Goal: Transaction & Acquisition: Purchase product/service

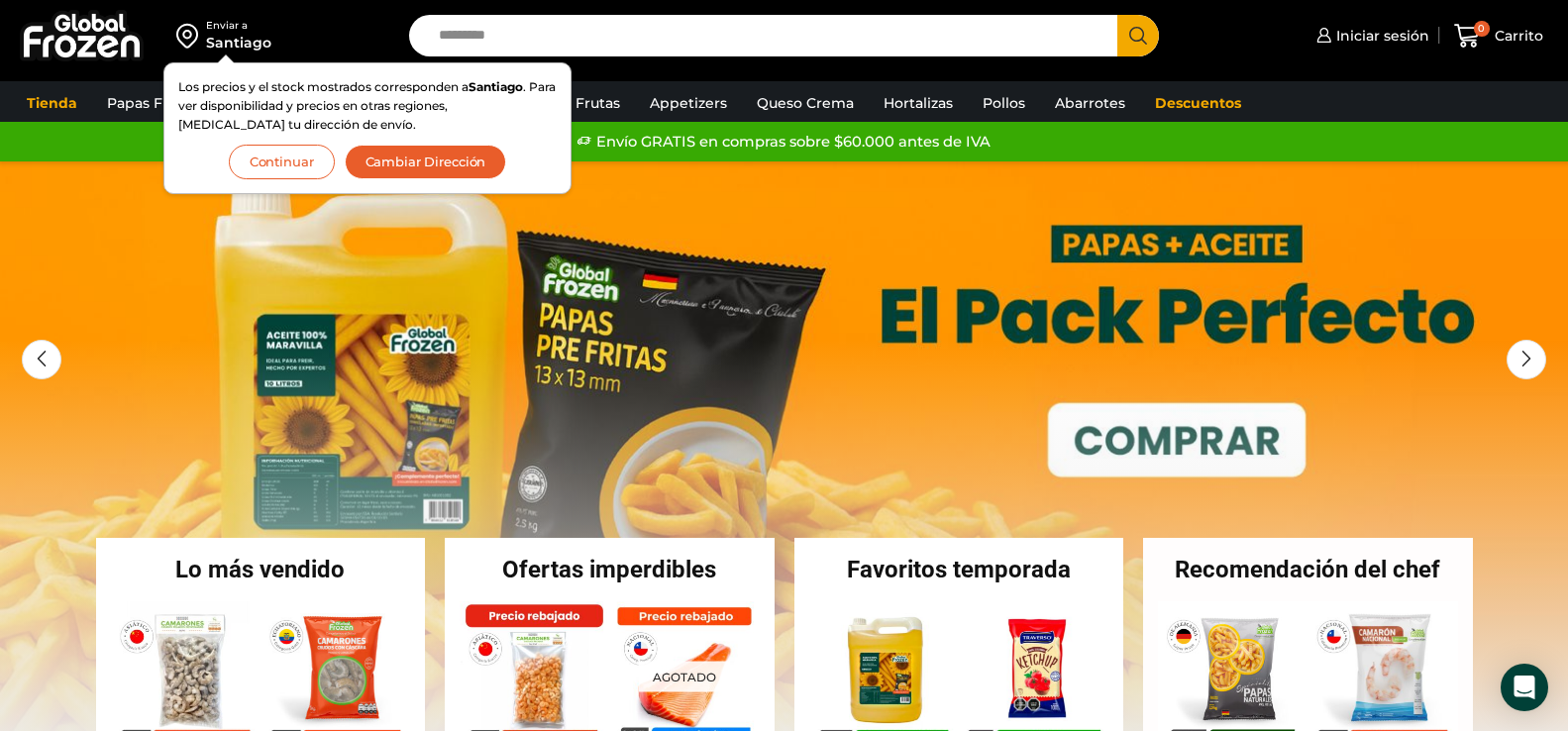
drag, startPoint x: 287, startPoint y: 158, endPoint x: 307, endPoint y: 143, distance: 25.0
click at [287, 158] on button "Continuar" at bounding box center [282, 162] width 106 height 35
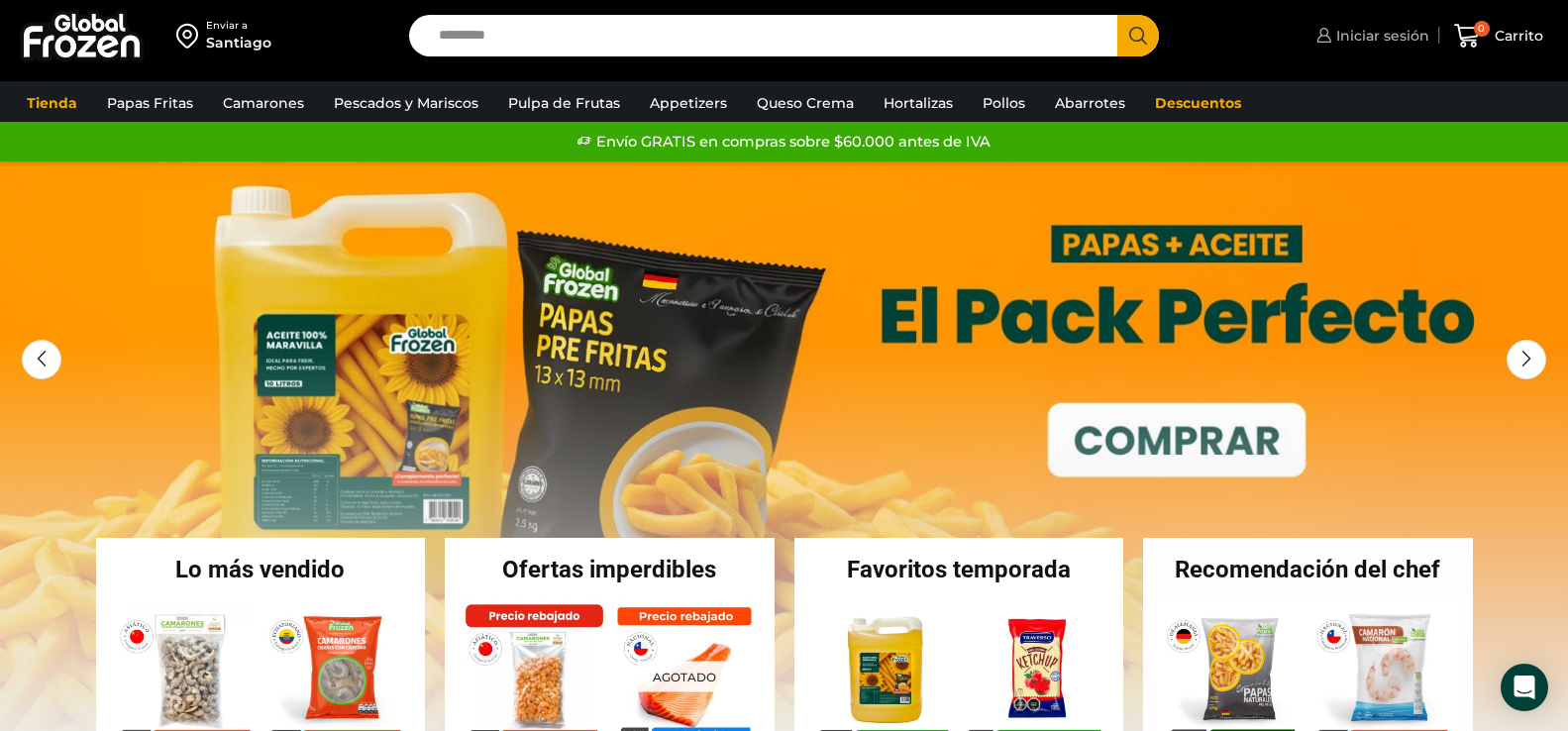
click at [1383, 36] on span "Iniciar sesión" at bounding box center [1380, 36] width 98 height 20
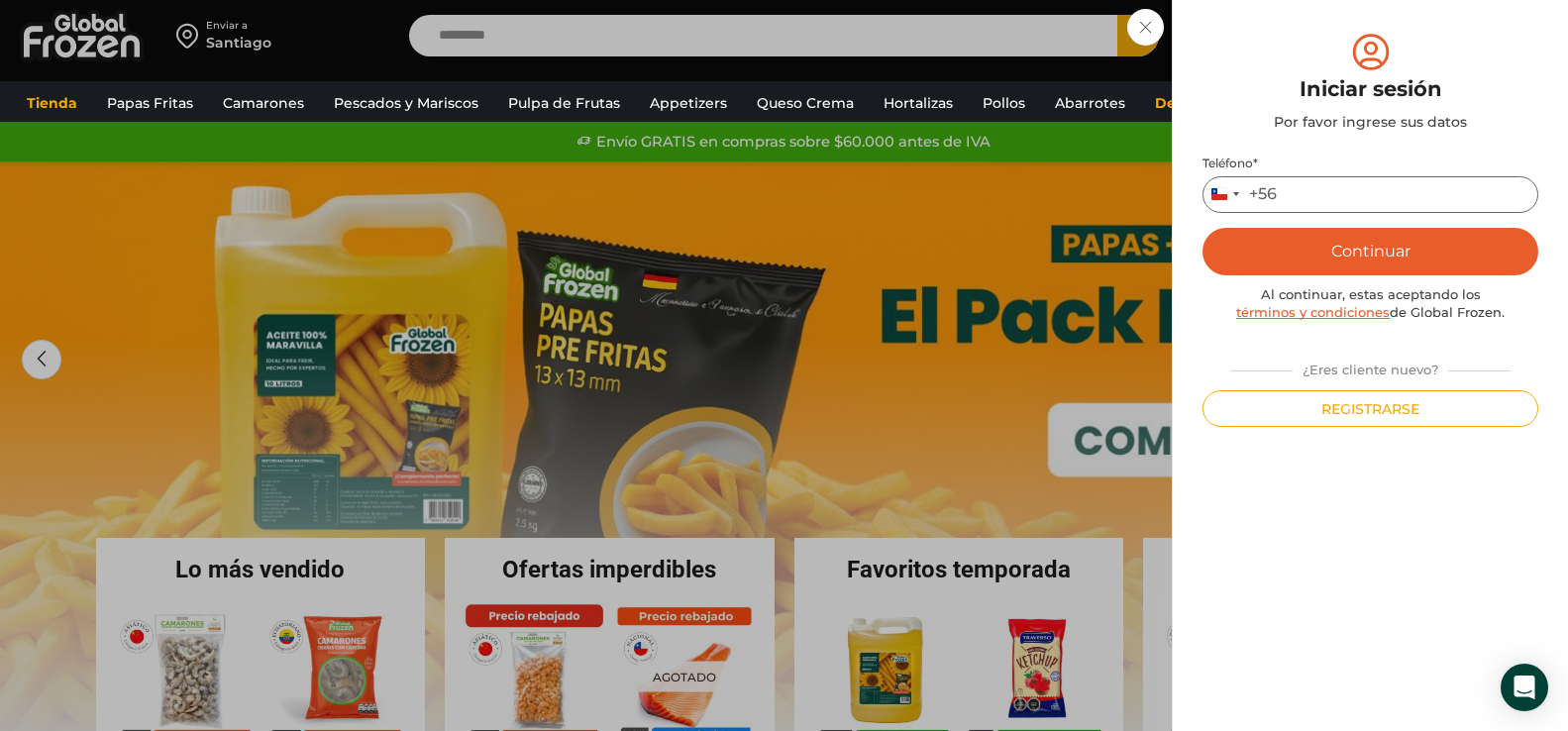
click at [1314, 199] on input "Teléfono *" at bounding box center [1371, 194] width 335 height 37
type input "*********"
click at [1368, 247] on button "Continuar" at bounding box center [1371, 252] width 335 height 48
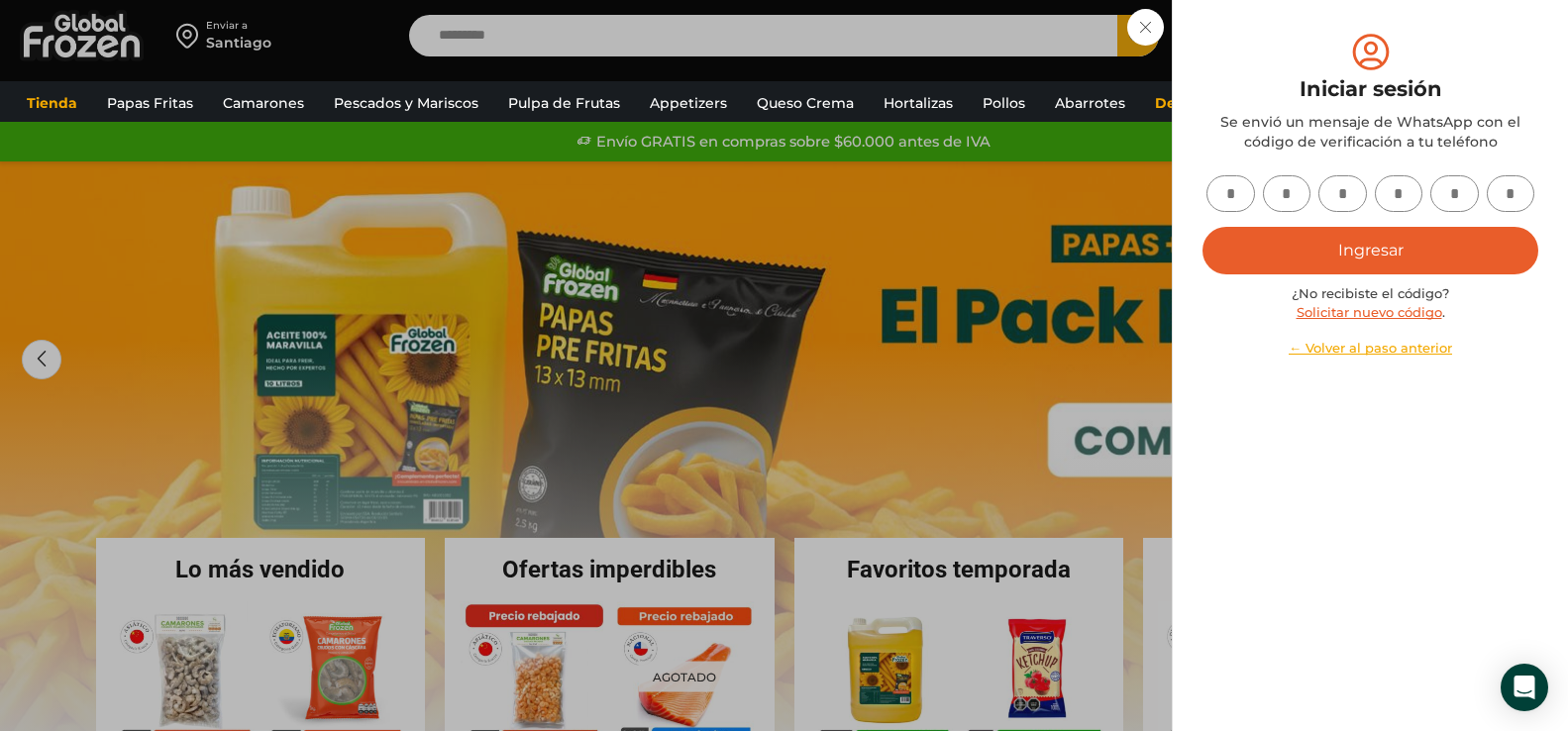
click at [1244, 194] on input "text" at bounding box center [1231, 193] width 49 height 37
click at [1249, 192] on input "text" at bounding box center [1231, 193] width 49 height 37
type input "*"
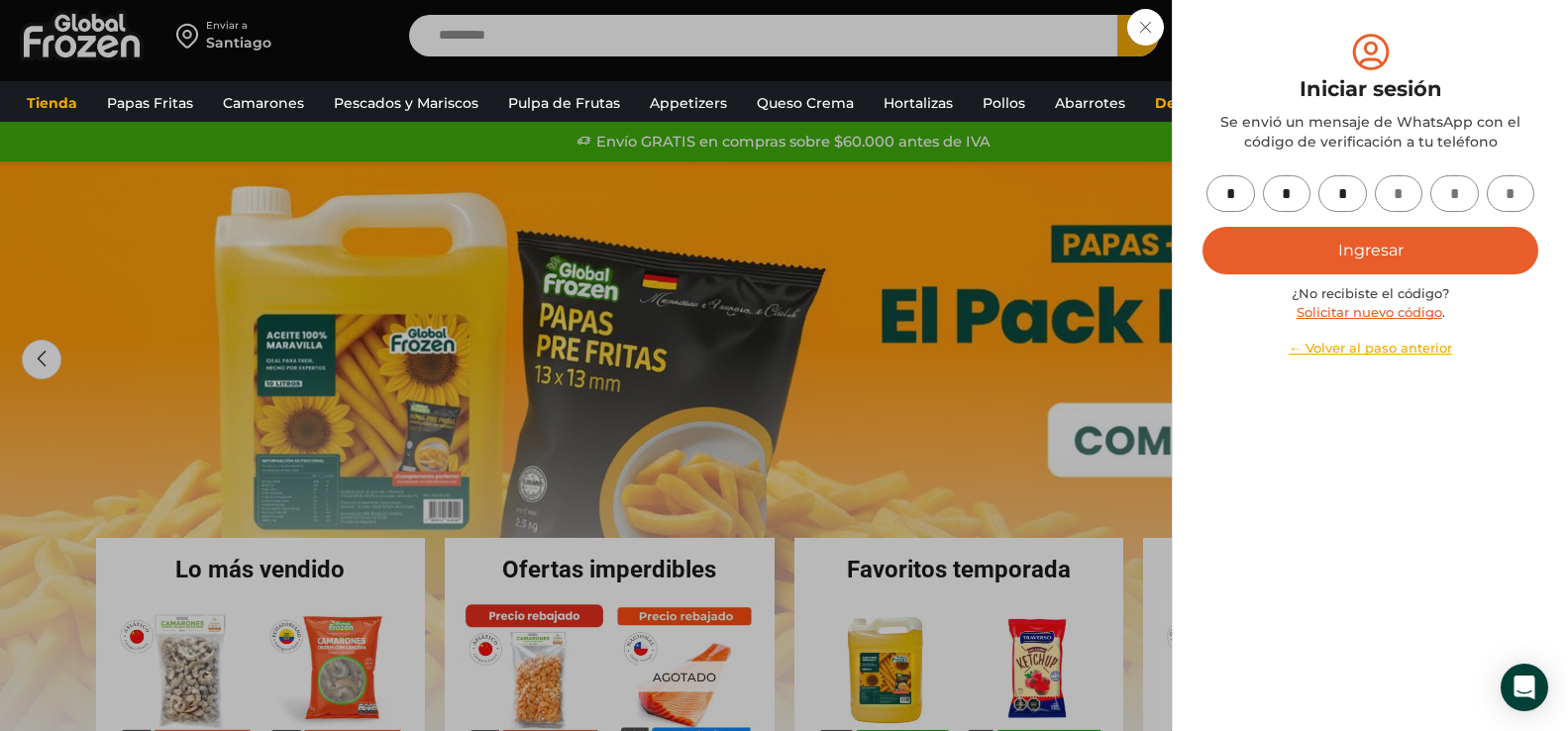
type input "*"
click at [1384, 253] on button "Ingresar" at bounding box center [1371, 251] width 335 height 48
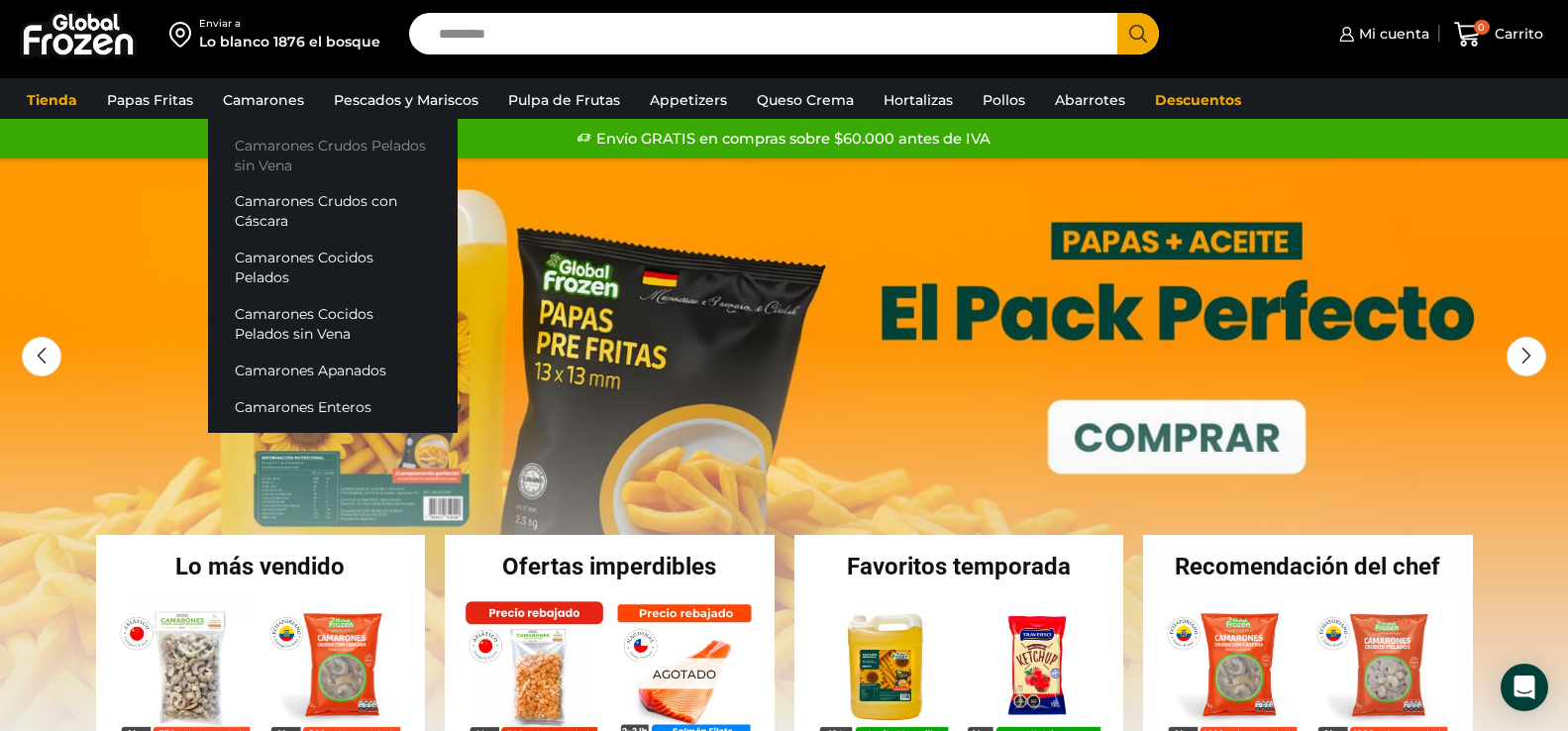
click at [270, 150] on link "Camarones Crudos Pelados sin Vena" at bounding box center [333, 155] width 250 height 57
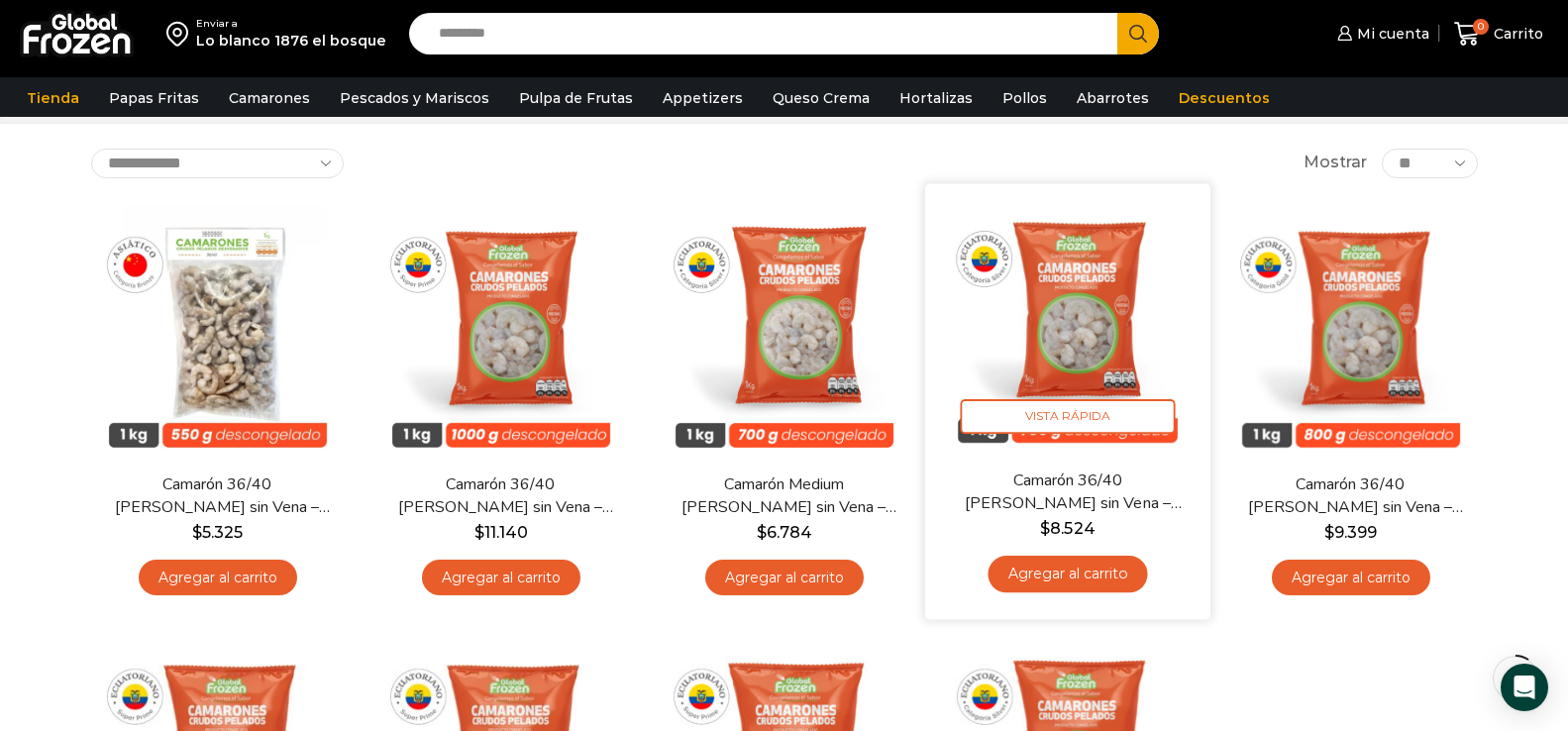
scroll to position [99, 0]
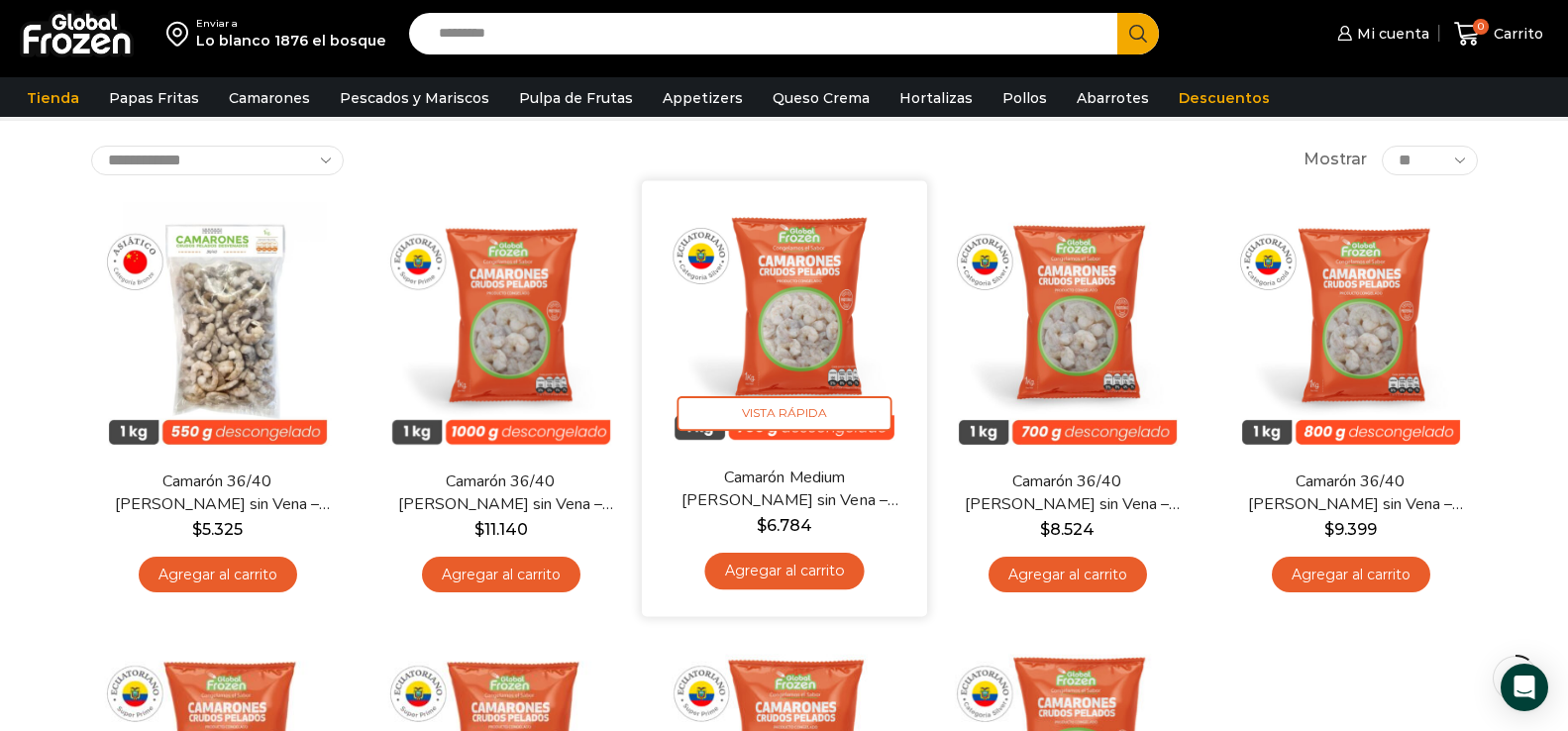
click at [782, 315] on img at bounding box center [785, 323] width 256 height 256
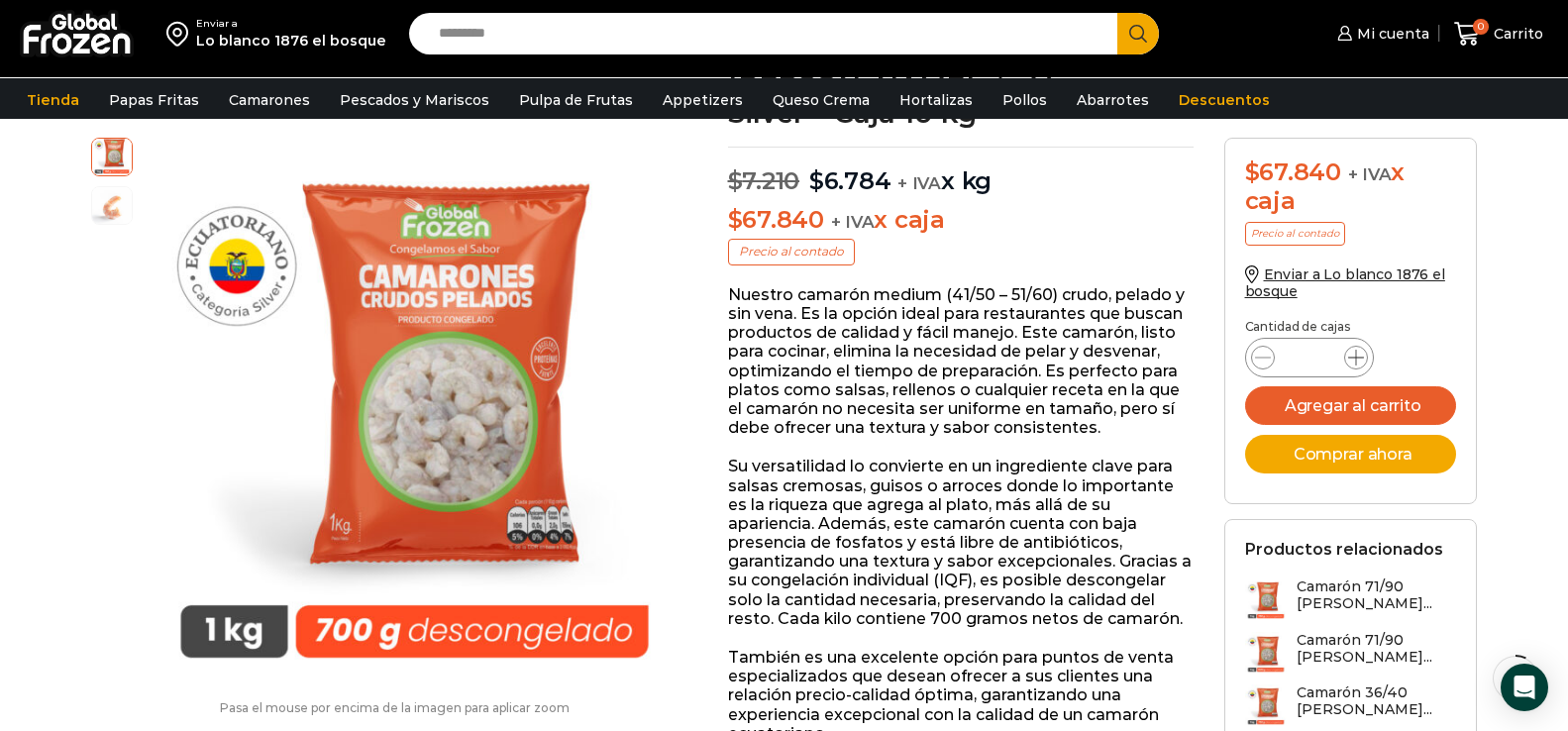
click at [1366, 355] on span at bounding box center [1357, 357] width 24 height 24
type input "*"
click at [1386, 458] on button "Comprar ahora" at bounding box center [1352, 453] width 212 height 39
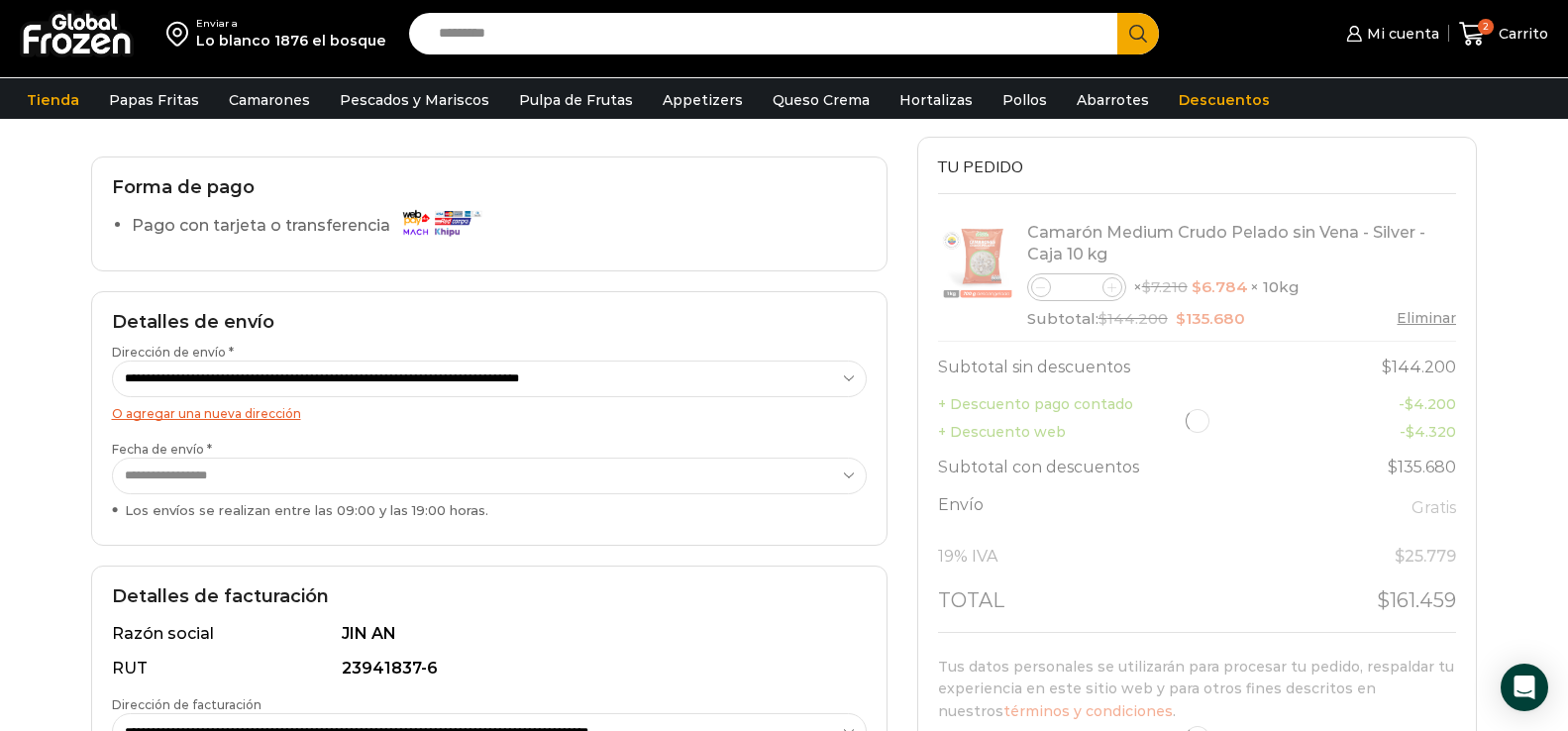
scroll to position [198, 0]
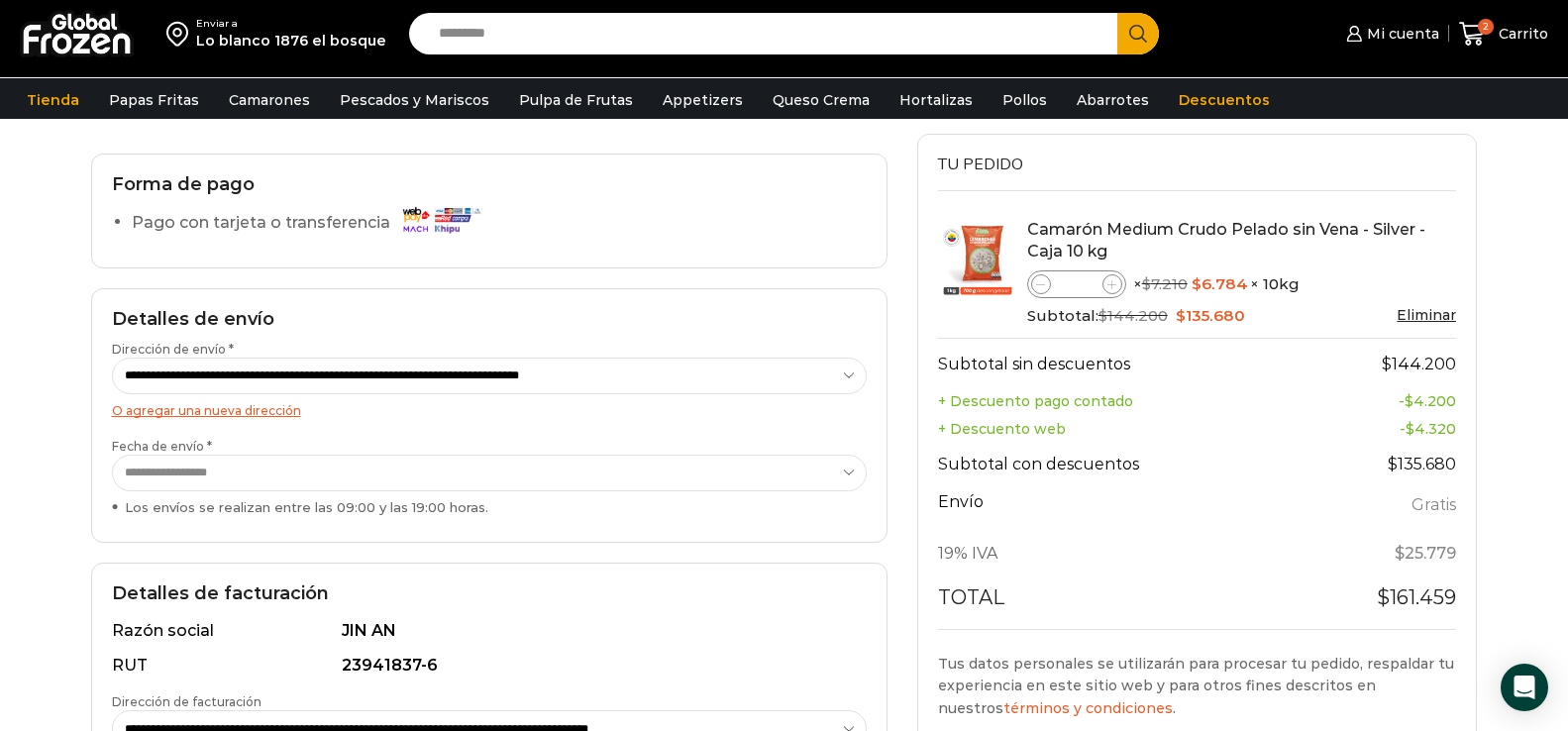
click at [606, 373] on select "**********" at bounding box center [489, 375] width 755 height 37
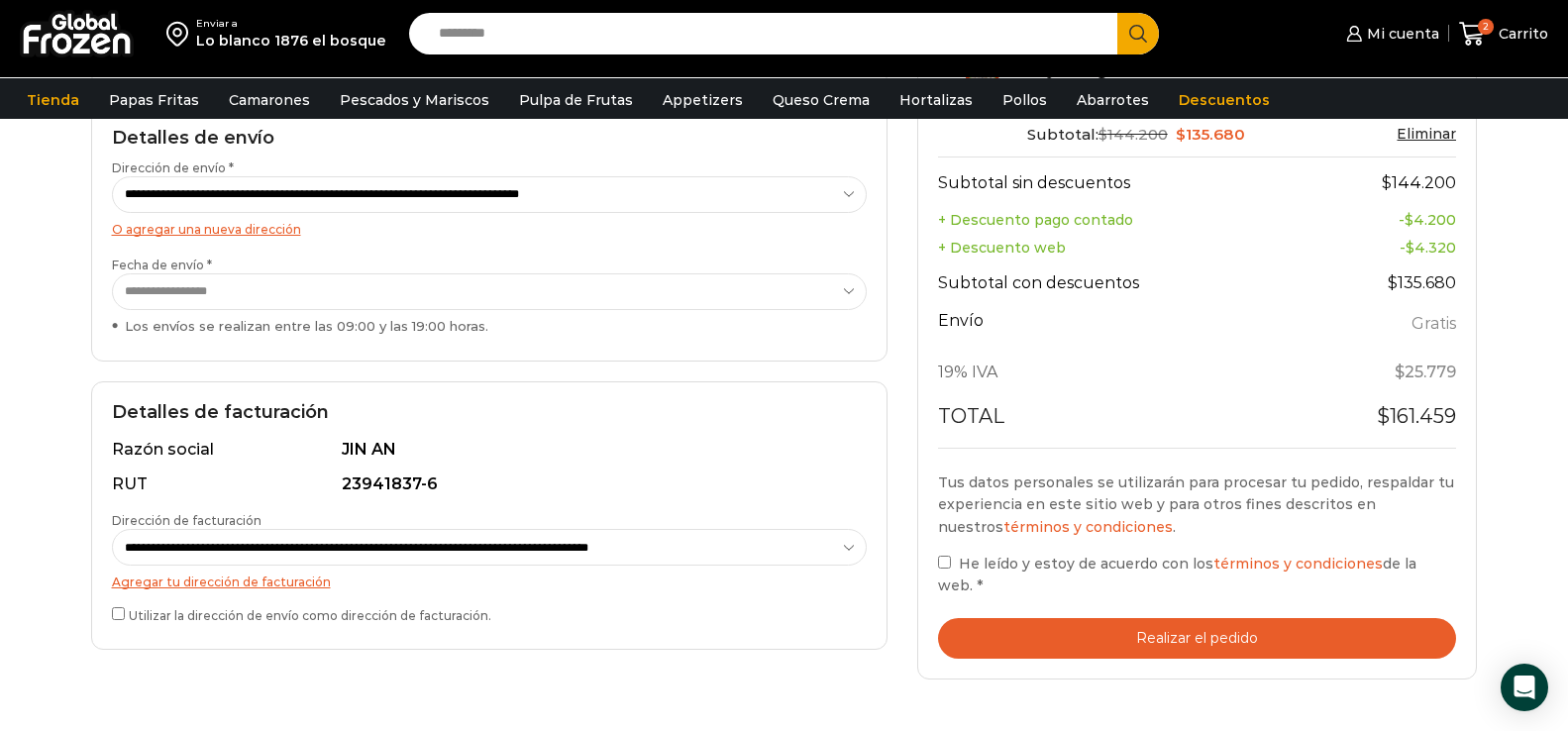
scroll to position [396, 0]
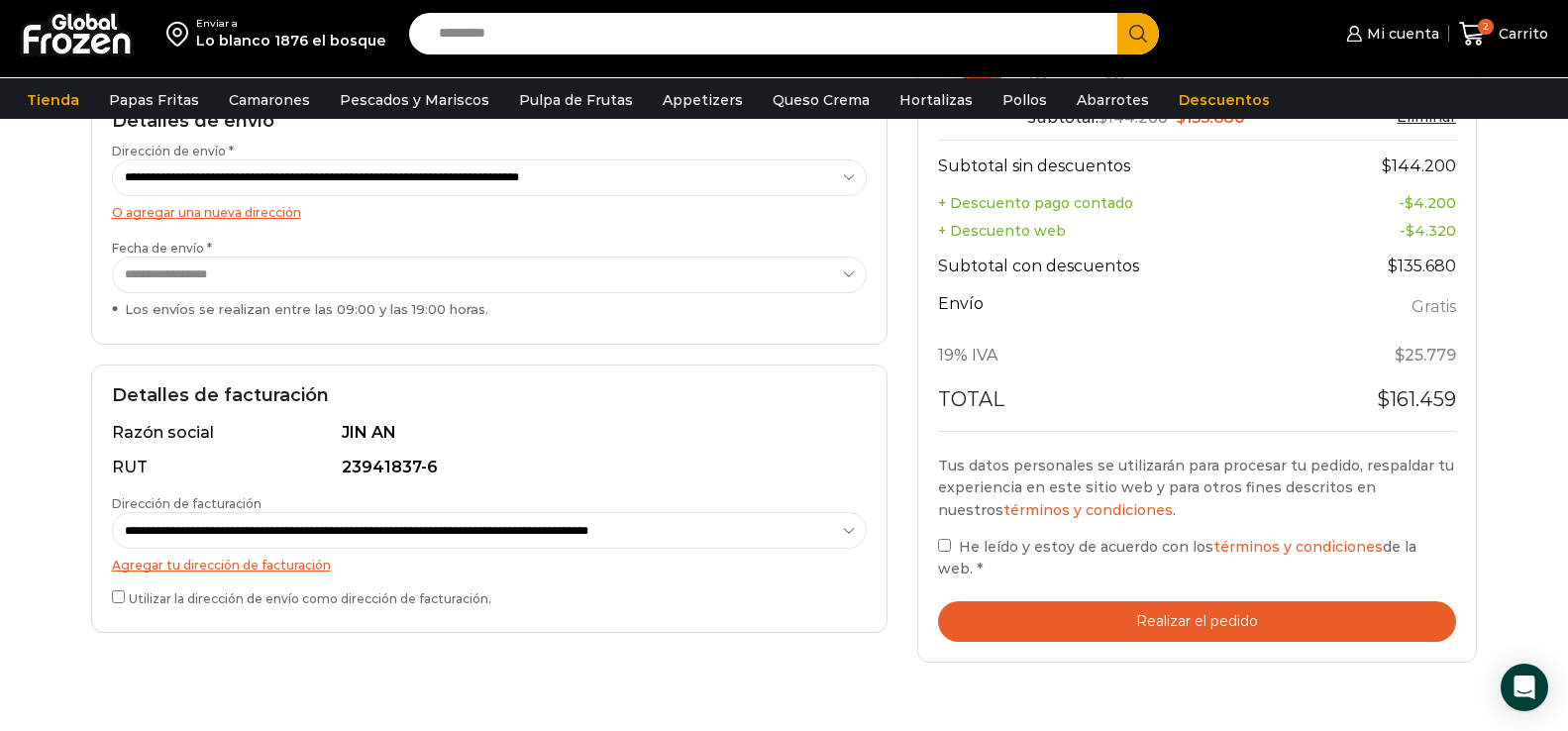
click at [336, 531] on select "**********" at bounding box center [489, 530] width 755 height 37
click at [112, 512] on select "**********" at bounding box center [489, 530] width 755 height 37
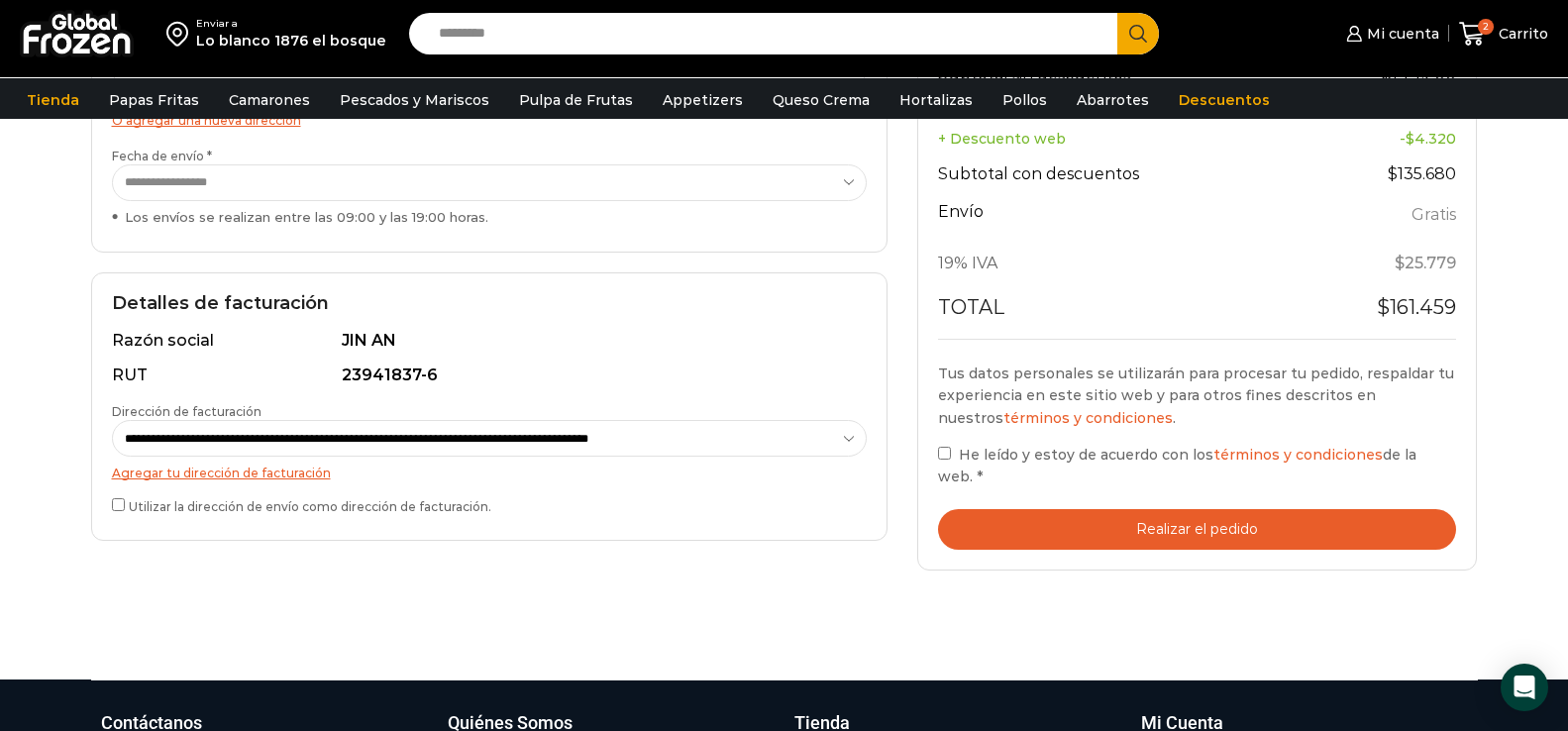
scroll to position [495, 0]
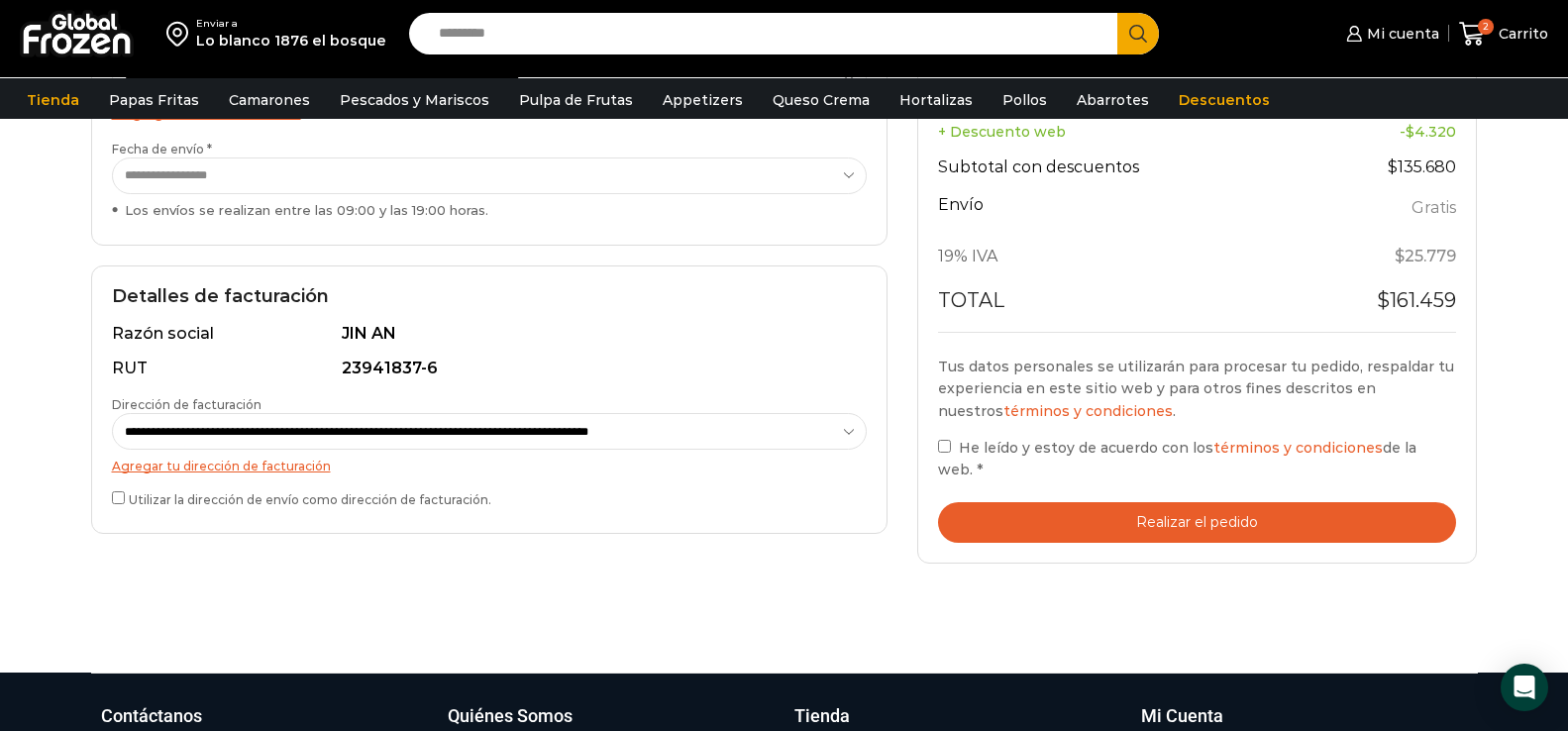
click at [1172, 527] on button "Realizar el pedido" at bounding box center [1197, 522] width 519 height 41
